Goal: Task Accomplishment & Management: Manage account settings

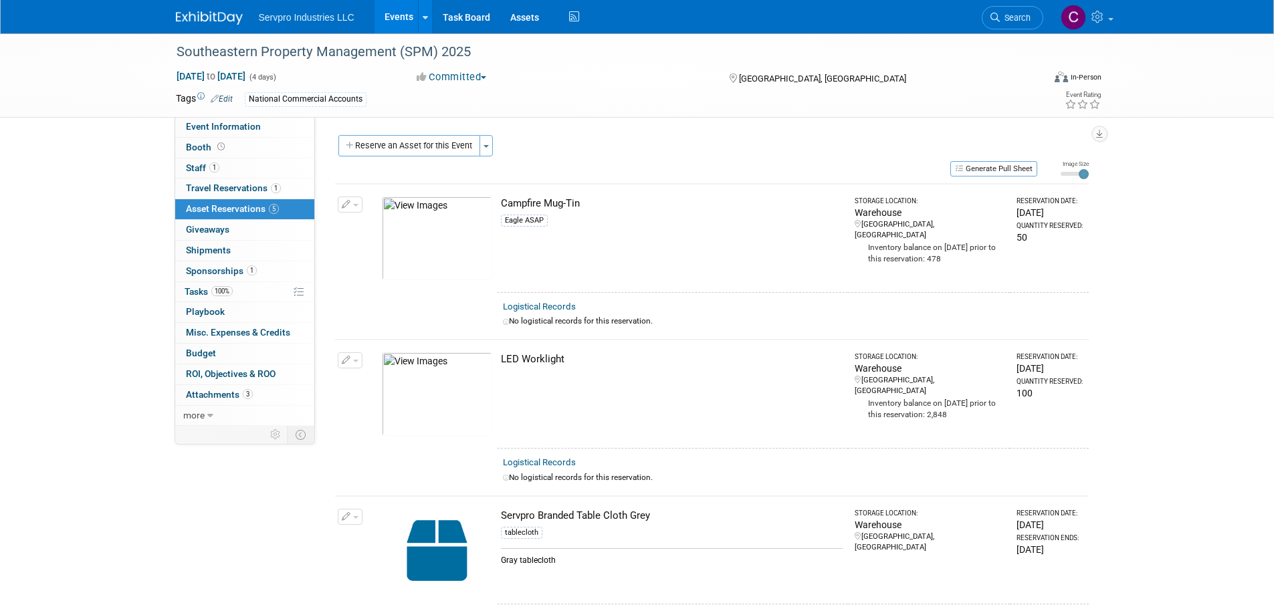
click at [398, 13] on link "Events" at bounding box center [398, 16] width 49 height 33
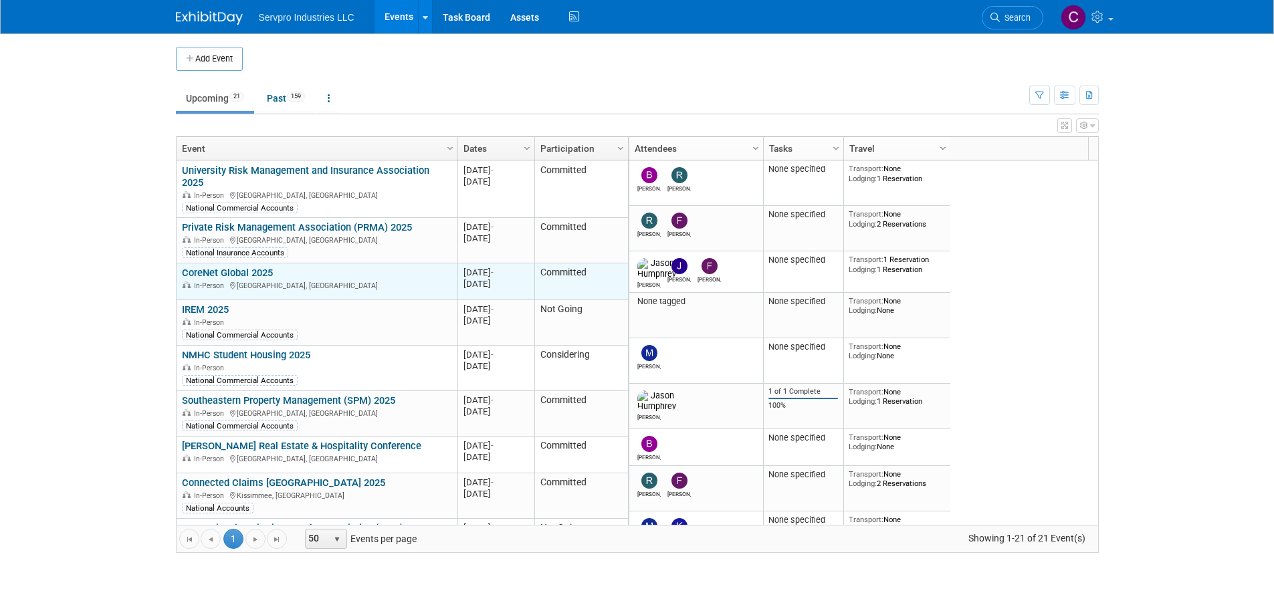
click at [239, 263] on td "CoreNet Global 2025 CoreNet Global 2025 In-Person Anaheim, CA" at bounding box center [317, 281] width 281 height 37
click at [234, 267] on link "CoreNet Global 2025" at bounding box center [227, 273] width 91 height 12
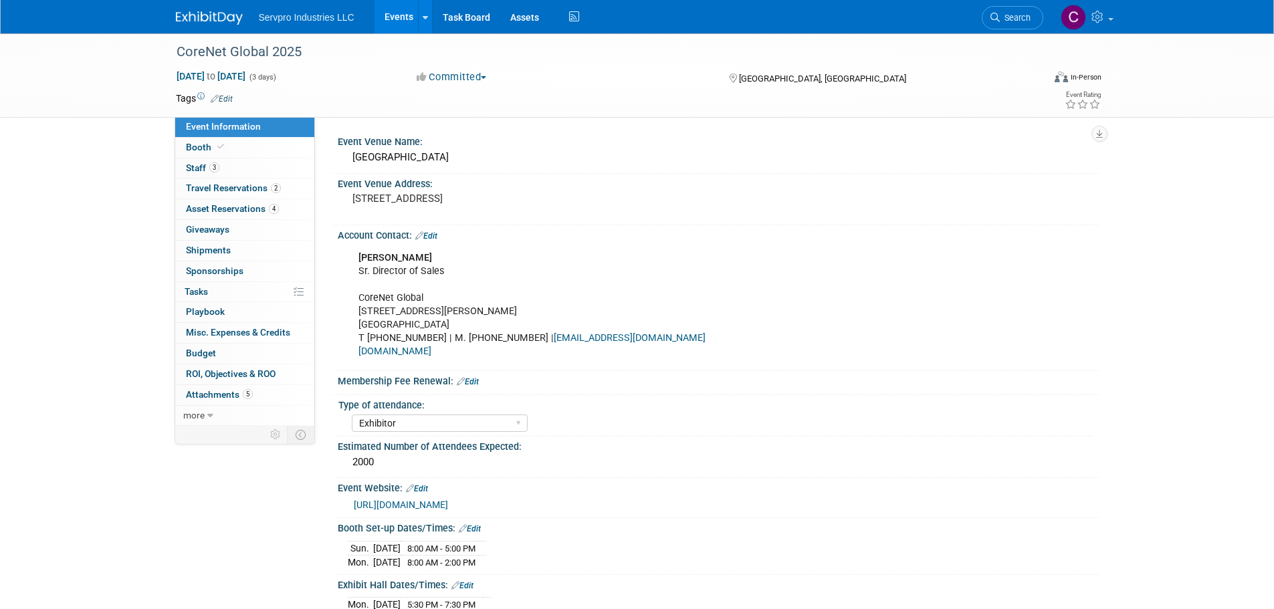
select select "Exhibitor"
click at [201, 163] on span "Staff 3" at bounding box center [202, 167] width 33 height 11
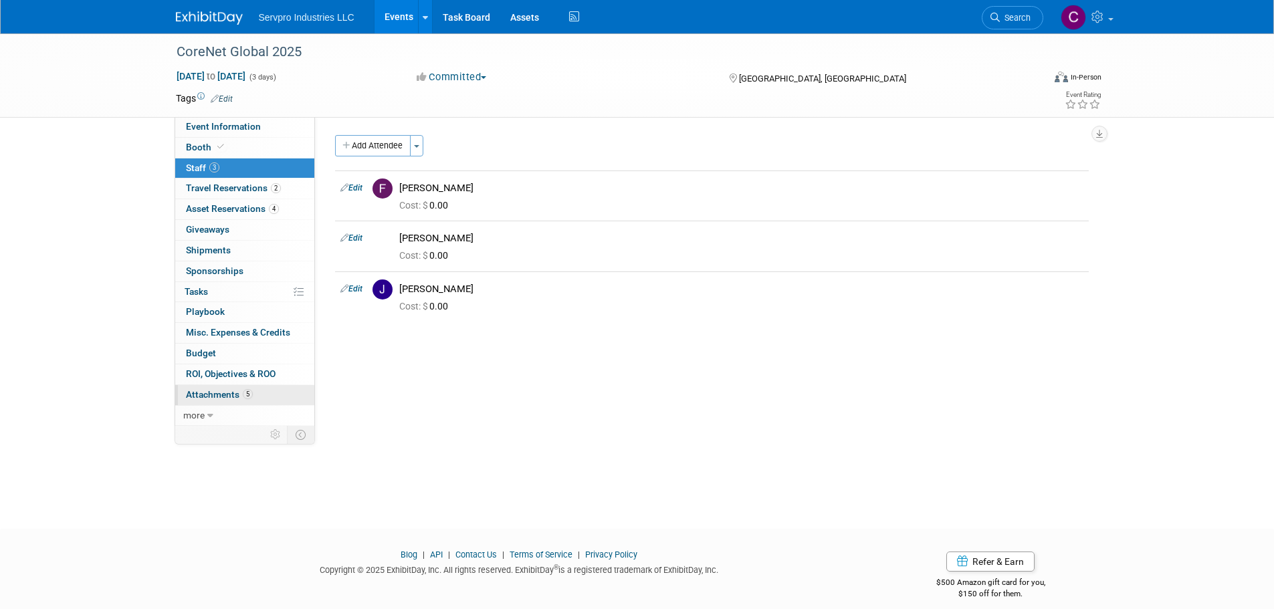
click at [222, 390] on span "Attachments 5" at bounding box center [219, 394] width 67 height 11
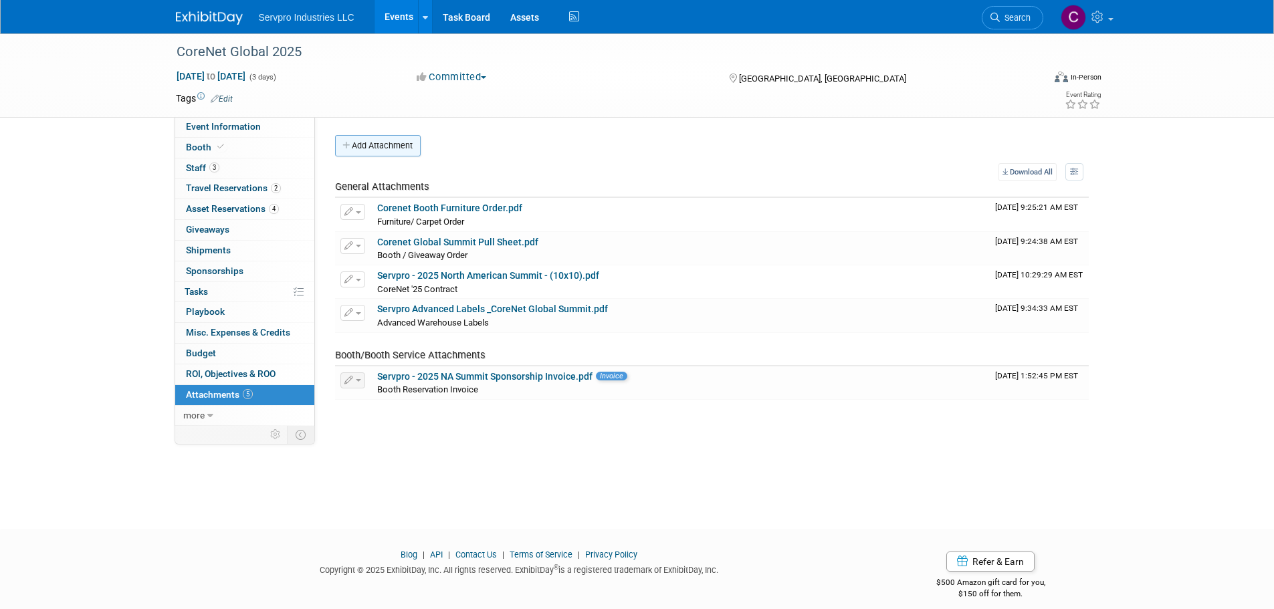
click at [394, 141] on button "Add Attachment" at bounding box center [378, 145] width 86 height 21
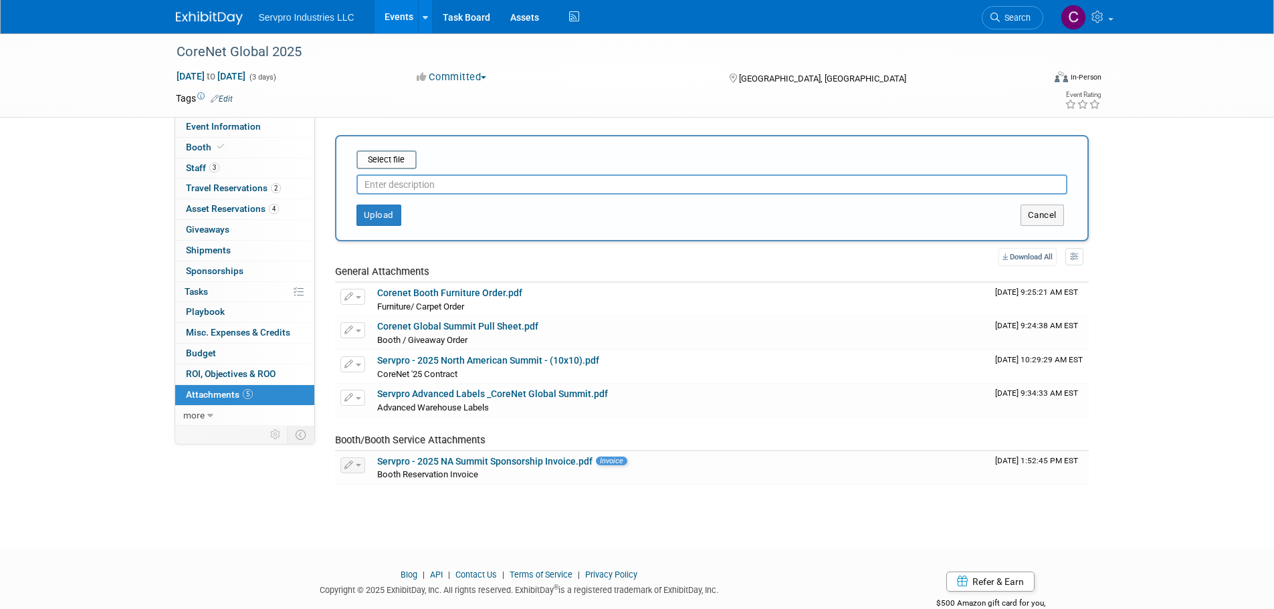
click at [391, 181] on input "text" at bounding box center [711, 185] width 711 height 20
type input "Registration Invoice"
click at [390, 166] on input "file" at bounding box center [335, 160] width 159 height 16
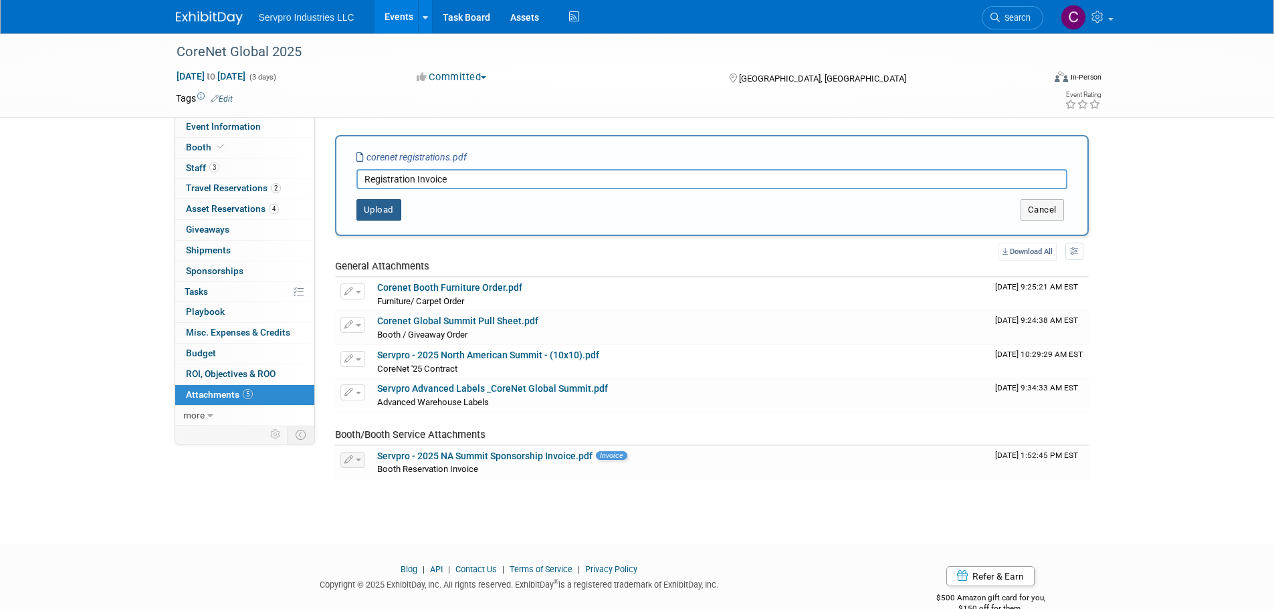
click at [364, 214] on button "Upload" at bounding box center [378, 209] width 45 height 21
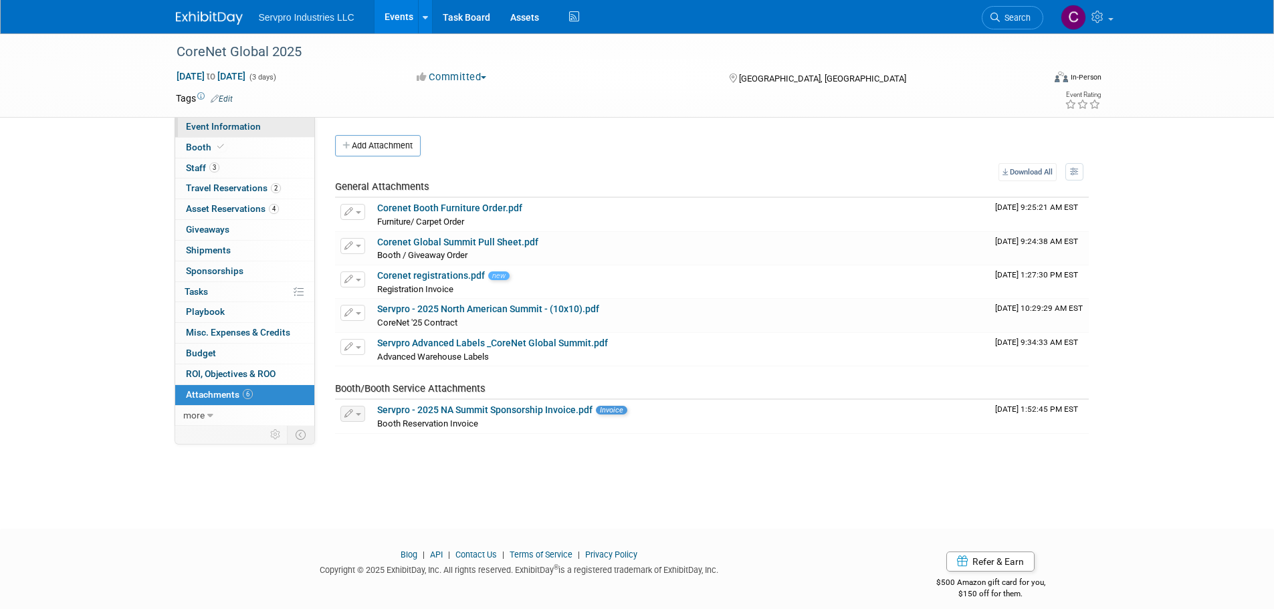
click at [229, 120] on link "Event Information" at bounding box center [244, 127] width 139 height 20
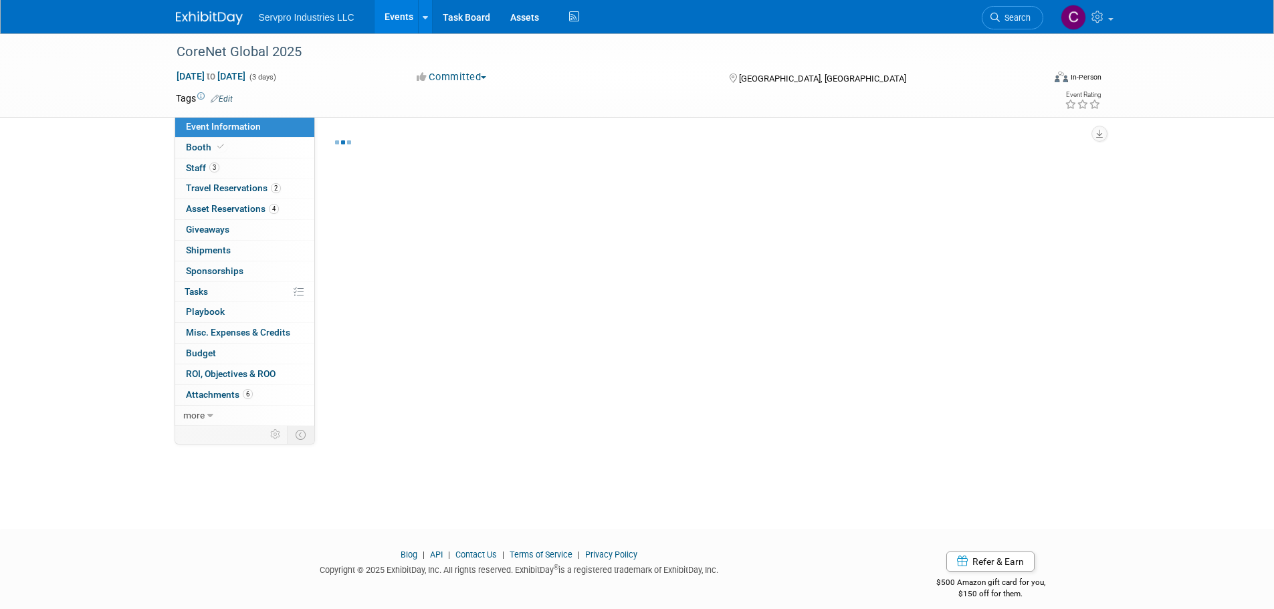
select select "Exhibitor"
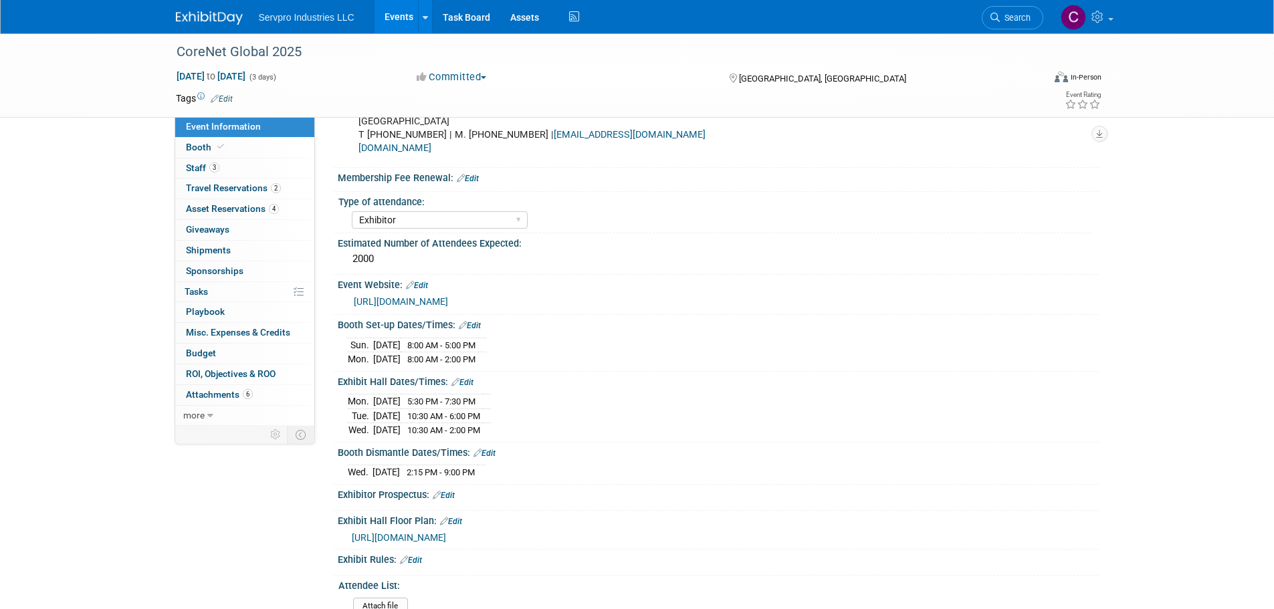
scroll to position [210, 0]
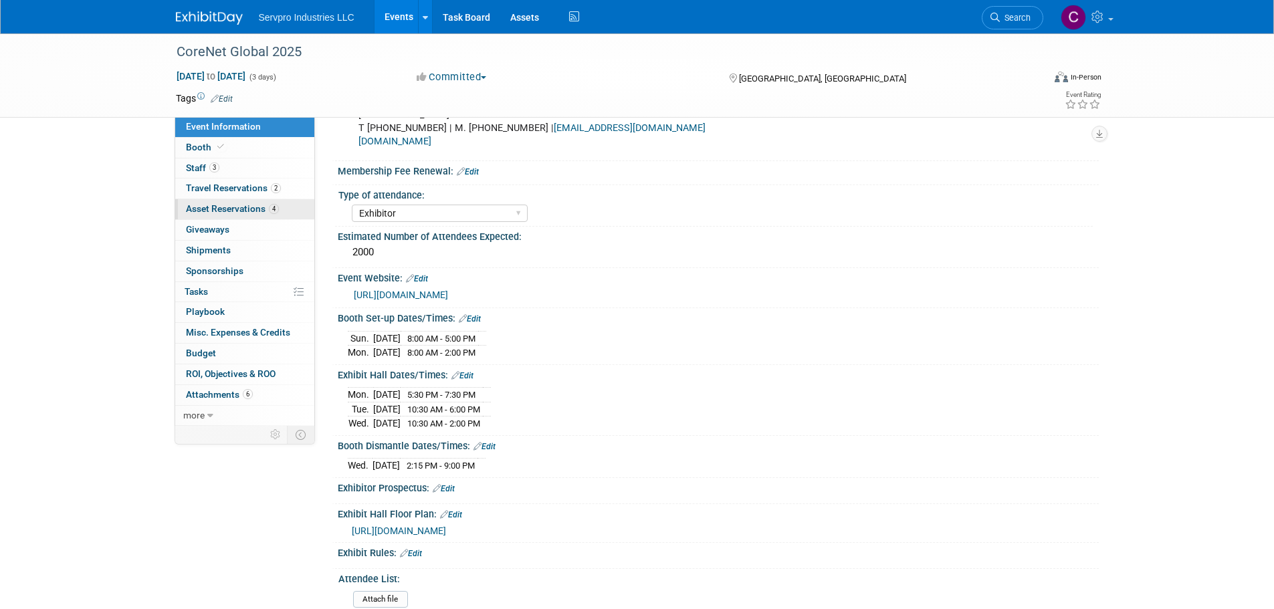
click at [229, 202] on link "4 Asset Reservations 4" at bounding box center [244, 209] width 139 height 20
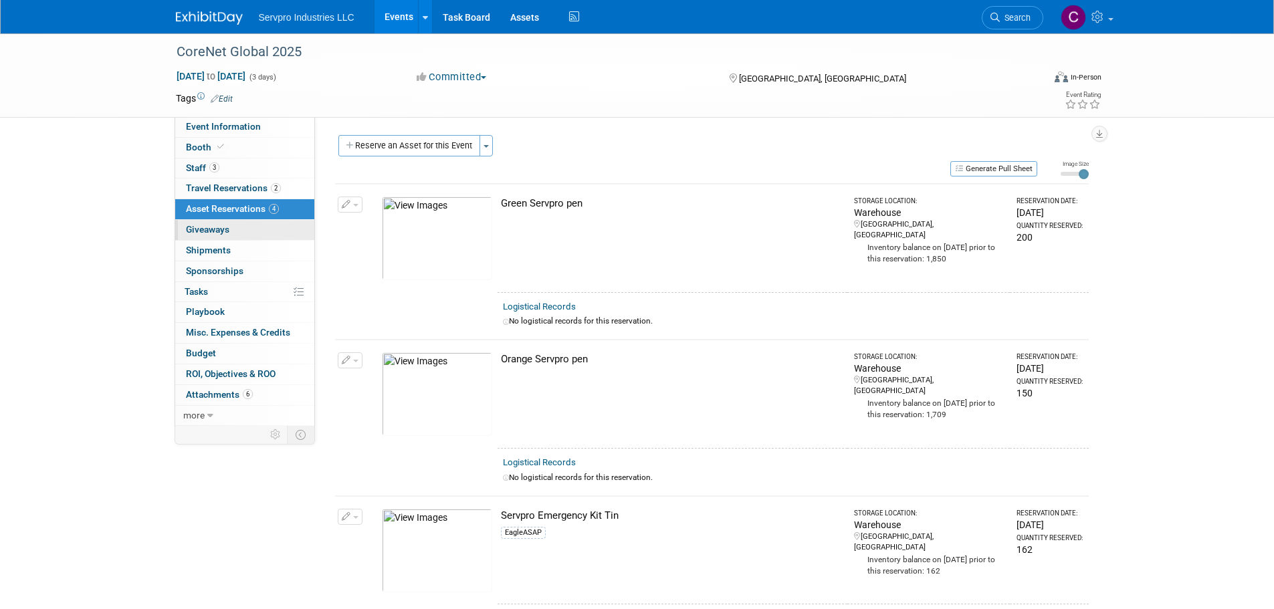
click at [217, 227] on span "Giveaways 0" at bounding box center [207, 229] width 43 height 11
